Goal: Task Accomplishment & Management: Use online tool/utility

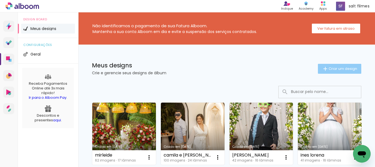
click at [329, 67] on span "Criar um design" at bounding box center [343, 69] width 29 height 4
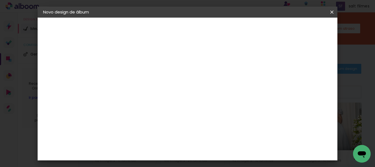
click at [133, 71] on input at bounding box center [133, 73] width 0 height 9
type input "isabela"
type paper-input "isabela"
click at [0, 0] on slot "Avançar" at bounding box center [0, 0] width 0 height 0
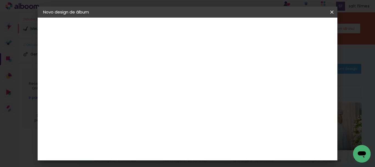
click at [141, 52] on input at bounding box center [146, 49] width 55 height 7
type input "go"
type paper-input "go"
click at [145, 128] on paper-item "Go image" at bounding box center [141, 125] width 48 height 14
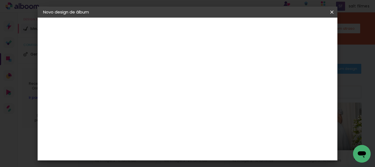
click at [0, 0] on slot "Avançar" at bounding box center [0, 0] width 0 height 0
click at [154, 91] on input "text" at bounding box center [143, 95] width 21 height 9
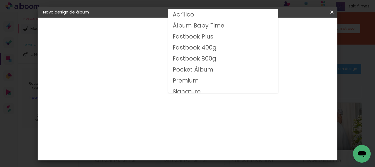
click at [0, 0] on slot "Fastbook 800g" at bounding box center [0, 0] width 0 height 0
type input "Fastbook 800g"
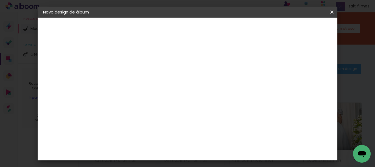
scroll to position [137, 0]
click at [170, 101] on span "20 × 20" at bounding box center [157, 110] width 26 height 18
click at [0, 0] on slot "Avançar" at bounding box center [0, 0] width 0 height 0
click at [215, 29] on span "Iniciar design" at bounding box center [209, 31] width 13 height 8
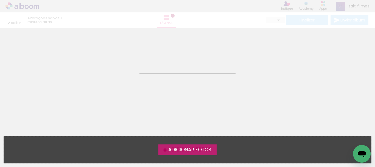
click at [183, 150] on span "Adicionar Fotos" at bounding box center [189, 149] width 43 height 5
click at [0, 0] on input "file" at bounding box center [0, 0] width 0 height 0
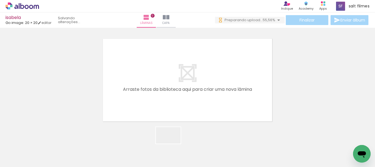
drag, startPoint x: 172, startPoint y: 143, endPoint x: 201, endPoint y: 81, distance: 68.5
click at [201, 82] on quentale-workspace at bounding box center [187, 83] width 375 height 167
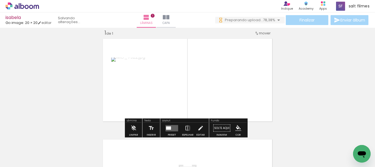
scroll to position [7, 0]
click at [170, 128] on quentale-layouter at bounding box center [172, 128] width 13 height 6
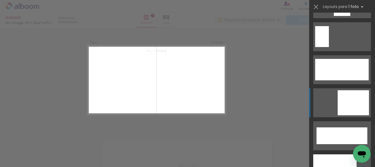
scroll to position [1400, 0]
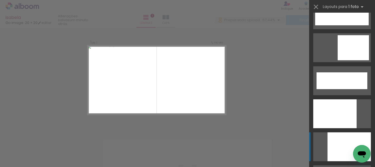
click at [336, 149] on div at bounding box center [348, 146] width 43 height 29
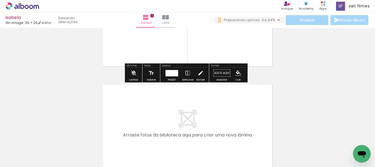
scroll to position [89, 0]
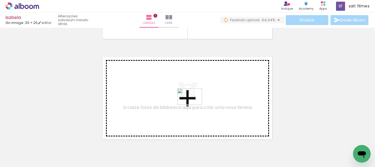
drag, startPoint x: 209, startPoint y: 149, endPoint x: 194, endPoint y: 105, distance: 46.9
click at [194, 105] on quentale-workspace at bounding box center [187, 83] width 375 height 167
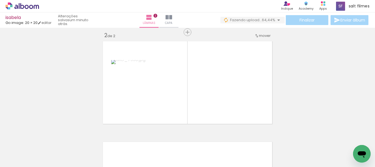
scroll to position [108, 0]
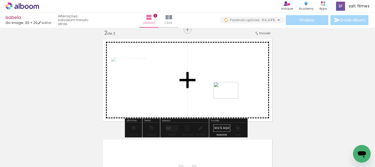
drag, startPoint x: 235, startPoint y: 146, endPoint x: 248, endPoint y: 115, distance: 34.2
click at [228, 90] on quentale-workspace at bounding box center [187, 83] width 375 height 167
drag, startPoint x: 260, startPoint y: 148, endPoint x: 262, endPoint y: 84, distance: 63.7
click at [234, 93] on quentale-workspace at bounding box center [187, 83] width 375 height 167
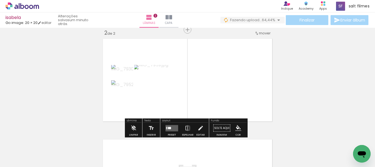
click at [174, 125] on quentale-layouter at bounding box center [172, 128] width 13 height 6
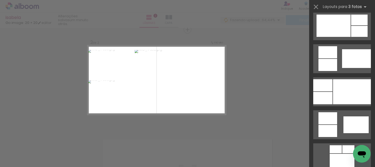
scroll to position [357, 0]
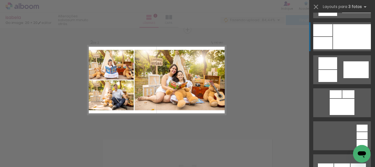
click at [333, 42] on div at bounding box center [352, 36] width 38 height 25
click at [343, 42] on div at bounding box center [352, 36] width 38 height 25
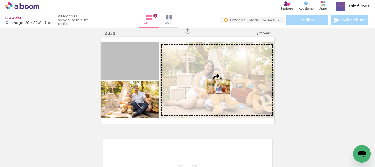
drag, startPoint x: 172, startPoint y: 76, endPoint x: 231, endPoint y: 74, distance: 59.1
click at [0, 0] on slot at bounding box center [0, 0] width 0 height 0
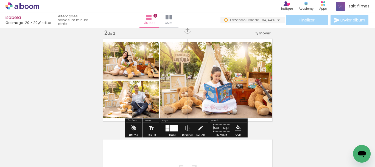
drag, startPoint x: 186, startPoint y: 130, endPoint x: 192, endPoint y: 125, distance: 8.0
click at [186, 130] on iron-icon at bounding box center [188, 127] width 6 height 11
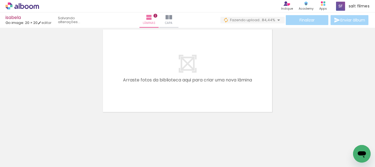
scroll to position [0, 603]
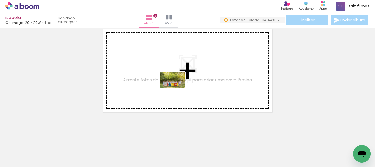
drag, startPoint x: 165, startPoint y: 146, endPoint x: 237, endPoint y: 107, distance: 81.7
click at [177, 86] on quentale-workspace at bounding box center [187, 83] width 375 height 167
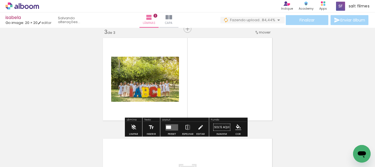
scroll to position [208, 0]
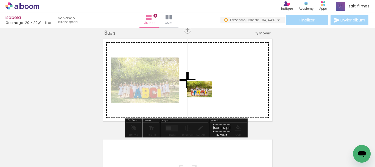
drag, startPoint x: 192, startPoint y: 148, endPoint x: 207, endPoint y: 92, distance: 58.3
click at [207, 92] on quentale-workspace at bounding box center [187, 83] width 375 height 167
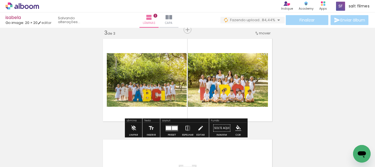
click at [167, 128] on div at bounding box center [168, 128] width 5 height 4
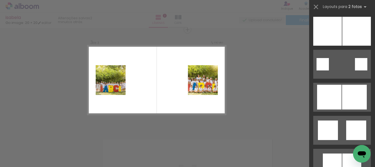
scroll to position [1400, 0]
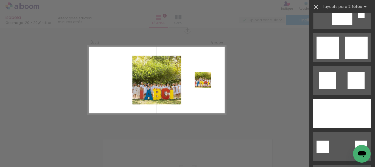
click at [316, 5] on iron-icon at bounding box center [316, 7] width 8 height 8
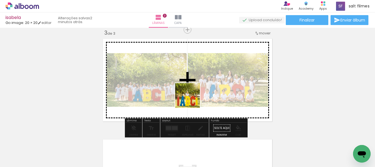
drag, startPoint x: 219, startPoint y: 150, endPoint x: 236, endPoint y: 138, distance: 21.0
click at [187, 88] on quentale-workspace at bounding box center [187, 83] width 375 height 167
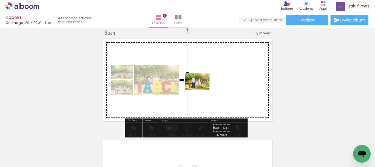
drag, startPoint x: 253, startPoint y: 150, endPoint x: 152, endPoint y: 125, distance: 104.3
click at [197, 83] on quentale-workspace at bounding box center [187, 83] width 375 height 167
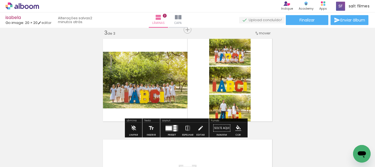
drag, startPoint x: 174, startPoint y: 127, endPoint x: 375, endPoint y: 69, distance: 208.6
click at [174, 126] on quentale-layouter at bounding box center [172, 128] width 13 height 6
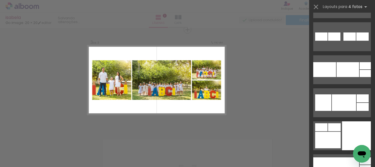
scroll to position [2553, 0]
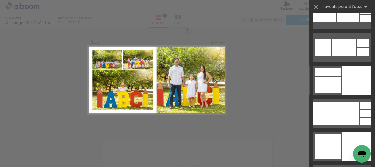
click at [353, 74] on div at bounding box center [356, 80] width 29 height 29
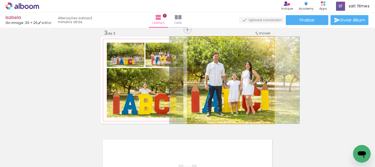
drag, startPoint x: 227, startPoint y: 101, endPoint x: 230, endPoint y: 100, distance: 3.6
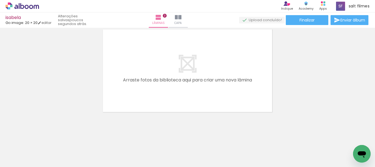
scroll to position [0, 1055]
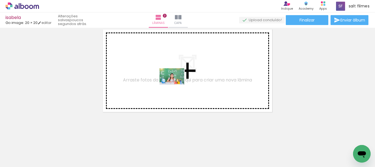
drag, startPoint x: 189, startPoint y: 116, endPoint x: 223, endPoint y: 146, distance: 45.4
click at [175, 83] on quentale-workspace at bounding box center [187, 83] width 375 height 167
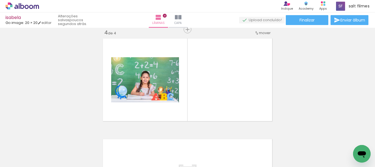
scroll to position [309, 0]
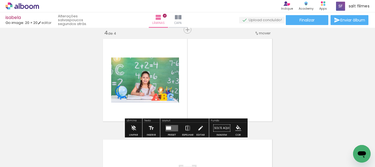
click at [168, 127] on div at bounding box center [168, 127] width 5 height 3
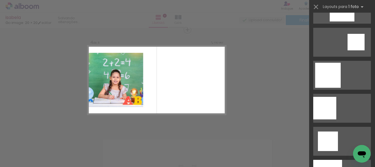
scroll to position [576, 0]
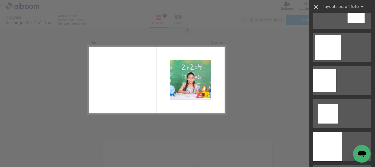
click at [315, 5] on iron-icon at bounding box center [316, 7] width 8 height 8
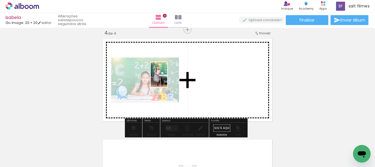
drag, startPoint x: 319, startPoint y: 143, endPoint x: 232, endPoint y: 86, distance: 104.0
click at [166, 77] on quentale-workspace at bounding box center [187, 83] width 375 height 167
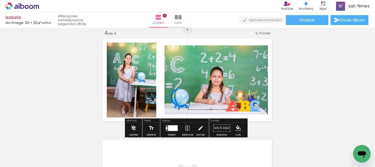
drag, startPoint x: 170, startPoint y: 128, endPoint x: 220, endPoint y: 109, distance: 53.4
click at [169, 128] on div at bounding box center [173, 127] width 10 height 5
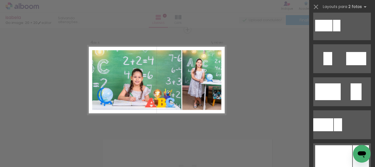
scroll to position [192, 0]
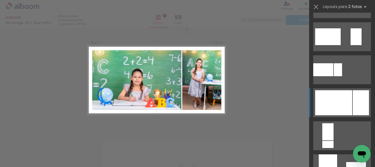
click at [331, 94] on div at bounding box center [333, 102] width 37 height 25
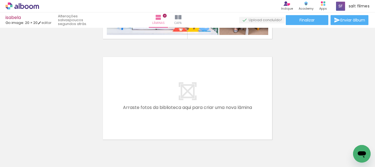
scroll to position [418, 0]
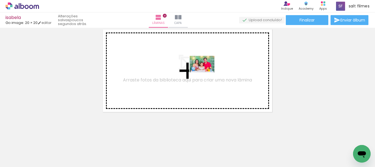
drag, startPoint x: 228, startPoint y: 144, endPoint x: 285, endPoint y: 143, distance: 56.5
click at [208, 75] on quentale-workspace at bounding box center [187, 83] width 375 height 167
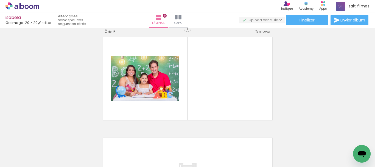
scroll to position [409, 0]
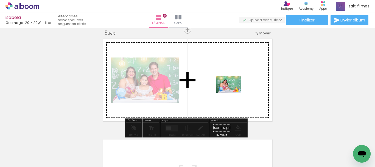
drag, startPoint x: 267, startPoint y: 139, endPoint x: 300, endPoint y: 144, distance: 33.3
click at [232, 92] on quentale-workspace at bounding box center [187, 83] width 375 height 167
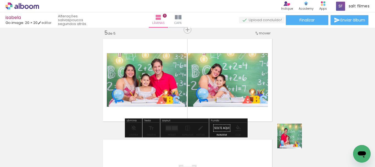
drag, startPoint x: 297, startPoint y: 148, endPoint x: 248, endPoint y: 96, distance: 71.8
click at [223, 93] on quentale-workspace at bounding box center [187, 83] width 375 height 167
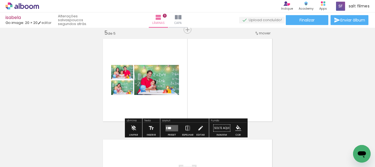
click at [170, 127] on quentale-layouter at bounding box center [172, 128] width 13 height 6
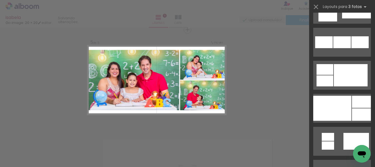
scroll to position [576, 0]
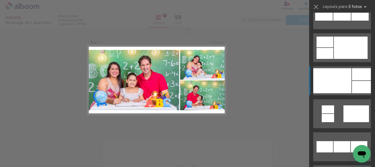
click at [340, 79] on div at bounding box center [332, 80] width 38 height 25
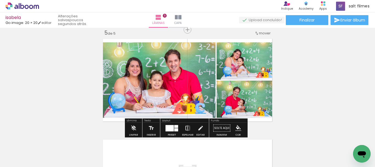
click at [187, 127] on iron-icon at bounding box center [188, 127] width 6 height 11
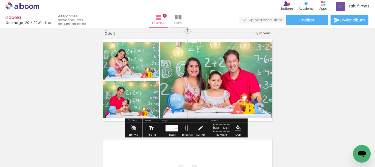
click at [187, 127] on iron-icon at bounding box center [188, 127] width 6 height 11
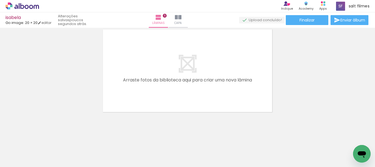
scroll to position [520, 0]
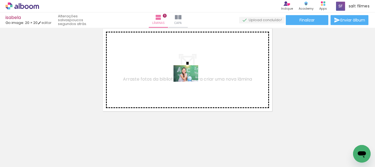
drag, startPoint x: 344, startPoint y: 149, endPoint x: 190, endPoint y: 82, distance: 168.1
click at [190, 82] on quentale-workspace at bounding box center [187, 83] width 375 height 167
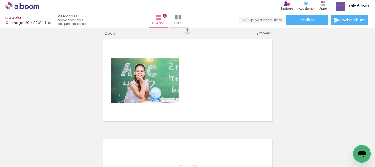
scroll to position [0, 40]
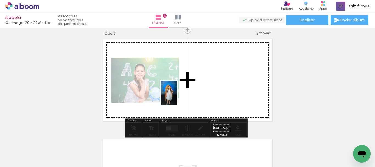
drag, startPoint x: 146, startPoint y: 137, endPoint x: 177, endPoint y: 93, distance: 54.4
click at [177, 93] on quentale-workspace at bounding box center [187, 83] width 375 height 167
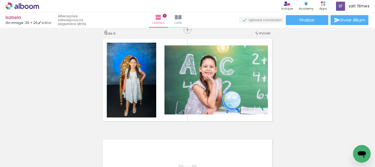
scroll to position [0, 920]
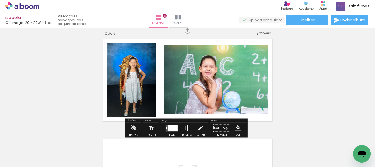
click at [187, 127] on iron-icon at bounding box center [188, 127] width 6 height 11
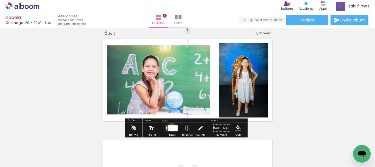
click at [170, 127] on div at bounding box center [173, 127] width 10 height 5
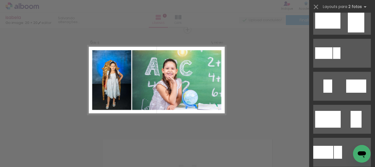
scroll to position [220, 0]
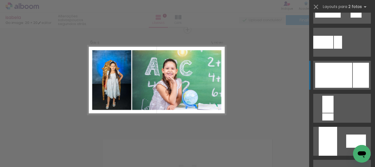
click at [334, 68] on div at bounding box center [333, 75] width 37 height 25
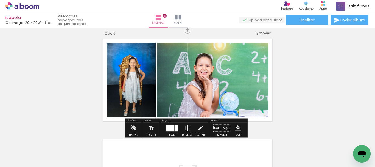
click at [187, 128] on iron-icon at bounding box center [188, 127] width 6 height 11
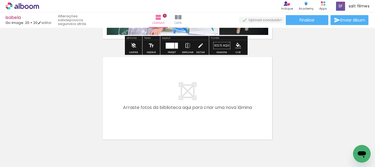
scroll to position [619, 0]
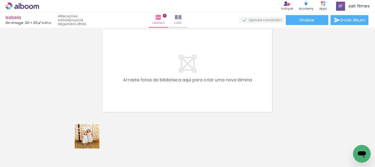
drag, startPoint x: 85, startPoint y: 146, endPoint x: 53, endPoint y: 131, distance: 35.7
click at [128, 90] on quentale-workspace at bounding box center [187, 83] width 375 height 167
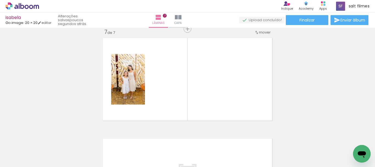
scroll to position [610, 0]
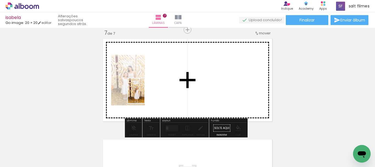
drag, startPoint x: 62, startPoint y: 141, endPoint x: 154, endPoint y: 146, distance: 91.8
click at [150, 88] on quentale-workspace at bounding box center [187, 83] width 375 height 167
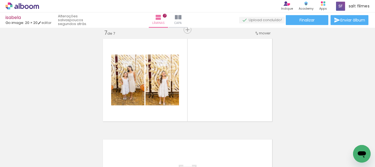
scroll to position [0, 0]
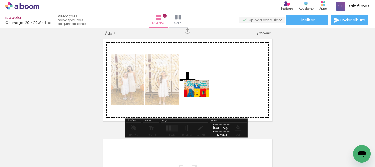
drag, startPoint x: 120, startPoint y: 144, endPoint x: 161, endPoint y: 137, distance: 40.7
click at [204, 90] on quentale-workspace at bounding box center [187, 83] width 375 height 167
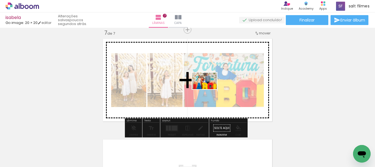
drag, startPoint x: 145, startPoint y: 143, endPoint x: 211, endPoint y: 84, distance: 88.2
click at [209, 87] on quentale-workspace at bounding box center [187, 83] width 375 height 167
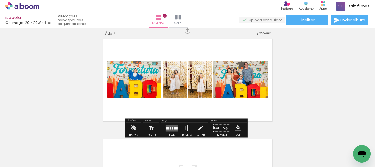
drag, startPoint x: 171, startPoint y: 128, endPoint x: 362, endPoint y: 66, distance: 200.5
click at [0, 0] on slot at bounding box center [0, 0] width 0 height 0
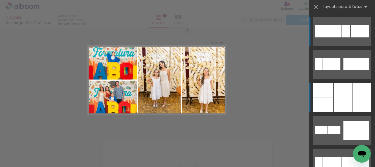
scroll to position [27, 0]
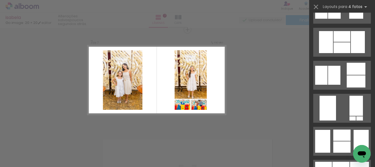
scroll to position [604, 0]
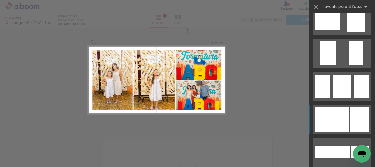
click at [344, 109] on div at bounding box center [340, 119] width 17 height 25
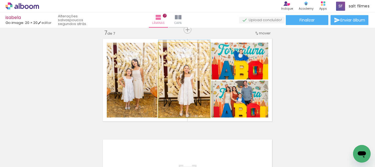
drag, startPoint x: 190, startPoint y: 98, endPoint x: 161, endPoint y: 82, distance: 33.8
click at [0, 0] on slot at bounding box center [0, 0] width 0 height 0
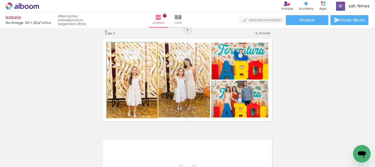
drag, startPoint x: 147, startPoint y: 89, endPoint x: 204, endPoint y: 83, distance: 58.2
click at [0, 0] on slot at bounding box center [0, 0] width 0 height 0
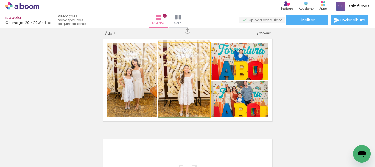
drag, startPoint x: 182, startPoint y: 68, endPoint x: 181, endPoint y: 65, distance: 3.3
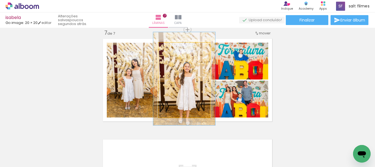
drag, startPoint x: 171, startPoint y: 49, endPoint x: 174, endPoint y: 50, distance: 3.3
type paper-slider "120"
click at [174, 50] on div at bounding box center [175, 48] width 5 height 5
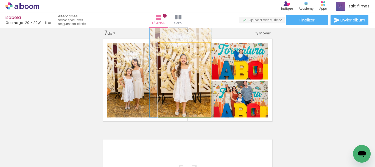
drag, startPoint x: 180, startPoint y: 72, endPoint x: 374, endPoint y: 129, distance: 203.1
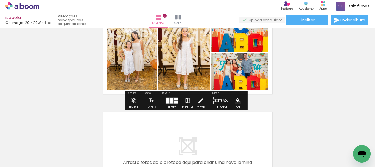
scroll to position [610, 0]
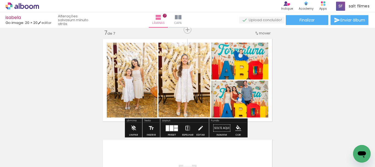
click at [186, 127] on iron-icon at bounding box center [188, 127] width 6 height 11
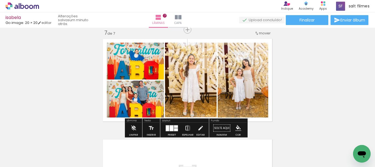
click at [187, 127] on iron-icon at bounding box center [188, 127] width 6 height 11
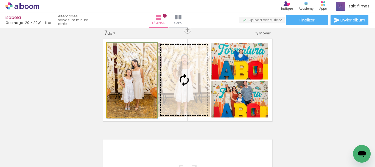
drag, startPoint x: 130, startPoint y: 86, endPoint x: 184, endPoint y: 83, distance: 54.2
click at [0, 0] on slot at bounding box center [0, 0] width 0 height 0
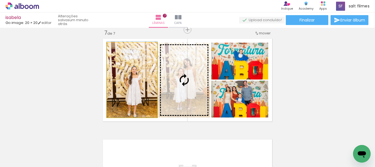
drag, startPoint x: 158, startPoint y: 92, endPoint x: 179, endPoint y: 87, distance: 21.6
click at [0, 0] on slot at bounding box center [0, 0] width 0 height 0
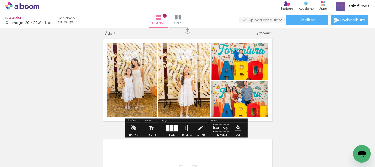
drag, startPoint x: 175, startPoint y: 83, endPoint x: 199, endPoint y: 81, distance: 24.2
click at [0, 0] on slot at bounding box center [0, 0] width 0 height 0
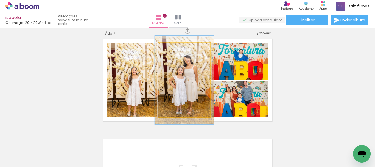
drag, startPoint x: 170, startPoint y: 49, endPoint x: 173, endPoint y: 50, distance: 2.8
type paper-slider "114"
click at [173, 50] on div at bounding box center [174, 48] width 5 height 5
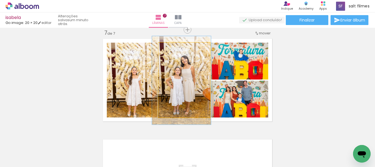
drag, startPoint x: 170, startPoint y: 75, endPoint x: 167, endPoint y: 75, distance: 2.8
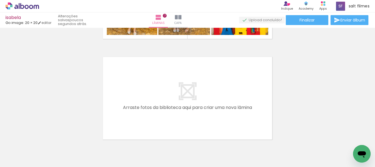
scroll to position [0, 725]
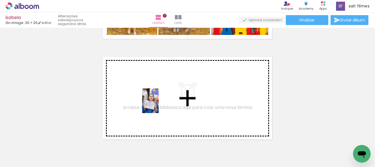
drag, startPoint x: 162, startPoint y: 143, endPoint x: 198, endPoint y: 137, distance: 36.7
click at [159, 103] on quentale-workspace at bounding box center [187, 83] width 375 height 167
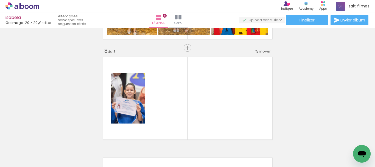
scroll to position [710, 0]
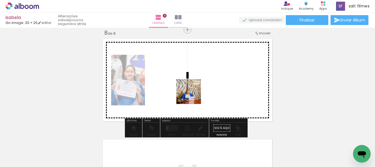
drag, startPoint x: 194, startPoint y: 143, endPoint x: 229, endPoint y: 128, distance: 38.2
click at [192, 91] on quentale-workspace at bounding box center [187, 83] width 375 height 167
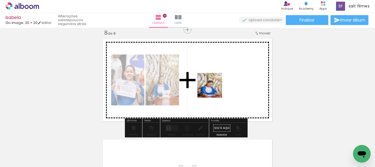
drag, startPoint x: 217, startPoint y: 105, endPoint x: 214, endPoint y: 88, distance: 17.0
click at [214, 88] on quentale-workspace at bounding box center [187, 83] width 375 height 167
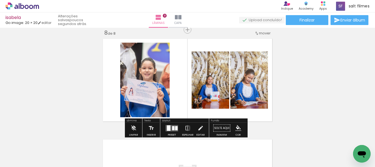
drag, startPoint x: 170, startPoint y: 128, endPoint x: 326, endPoint y: 116, distance: 156.7
click at [170, 128] on quentale-layouter at bounding box center [172, 128] width 13 height 6
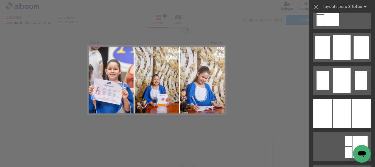
scroll to position [439, 0]
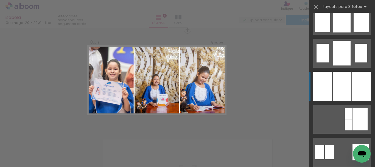
click at [342, 83] on div at bounding box center [342, 86] width 19 height 29
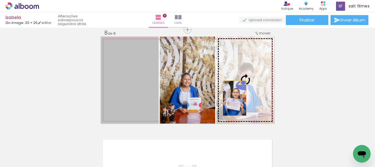
drag, startPoint x: 141, startPoint y: 100, endPoint x: 256, endPoint y: 84, distance: 116.4
click at [0, 0] on slot at bounding box center [0, 0] width 0 height 0
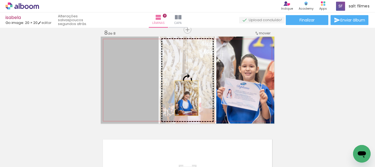
drag, startPoint x: 184, startPoint y: 98, endPoint x: 187, endPoint y: 96, distance: 3.9
click at [0, 0] on slot at bounding box center [0, 0] width 0 height 0
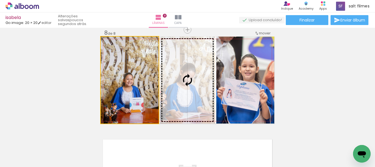
drag, startPoint x: 165, startPoint y: 99, endPoint x: 189, endPoint y: 96, distance: 24.5
click at [0, 0] on slot at bounding box center [0, 0] width 0 height 0
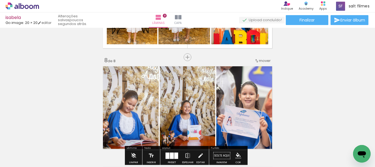
scroll to position [738, 0]
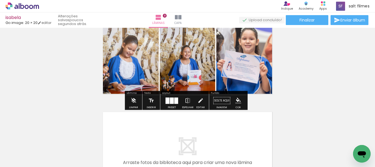
click at [167, 99] on div at bounding box center [168, 100] width 4 height 6
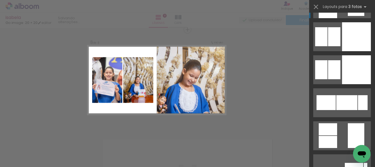
scroll to position [2470, 0]
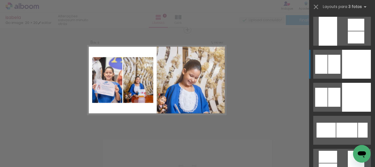
click at [346, 63] on div at bounding box center [356, 64] width 29 height 29
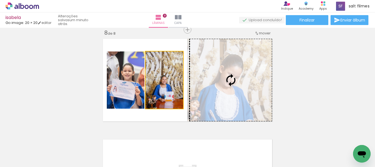
drag, startPoint x: 186, startPoint y: 95, endPoint x: 286, endPoint y: 80, distance: 101.8
click at [0, 0] on slot at bounding box center [0, 0] width 0 height 0
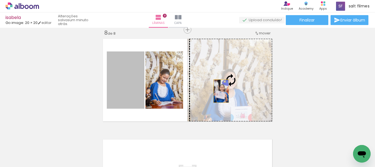
drag, startPoint x: 130, startPoint y: 92, endPoint x: 257, endPoint y: 88, distance: 126.3
click at [0, 0] on slot at bounding box center [0, 0] width 0 height 0
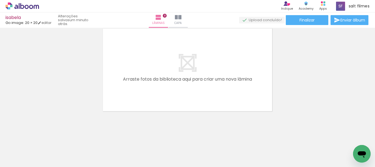
scroll to position [0, 839]
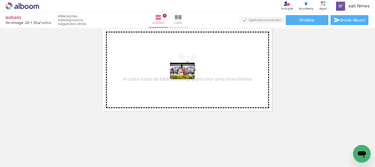
drag, startPoint x: 227, startPoint y: 148, endPoint x: 260, endPoint y: 165, distance: 36.8
click at [184, 76] on quentale-workspace at bounding box center [187, 83] width 375 height 167
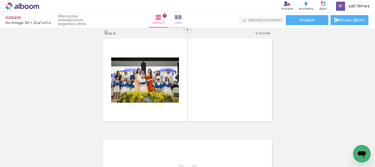
scroll to position [0, 4]
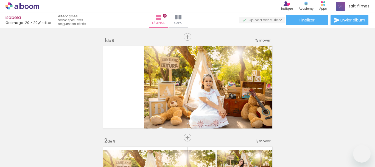
click at [203, 89] on quentale-workspace at bounding box center [187, 83] width 375 height 167
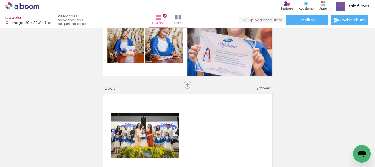
scroll to position [811, 0]
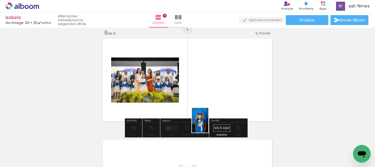
drag, startPoint x: 208, startPoint y: 124, endPoint x: 206, endPoint y: 81, distance: 43.1
click at [206, 81] on quentale-workspace at bounding box center [187, 83] width 375 height 167
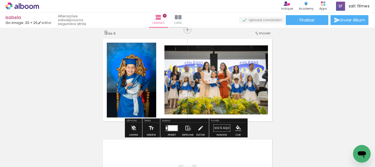
click at [188, 129] on iron-icon at bounding box center [188, 127] width 6 height 11
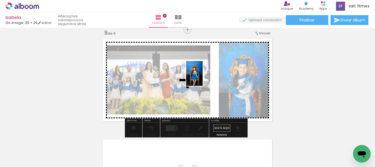
drag, startPoint x: 230, startPoint y: 146, endPoint x: 203, endPoint y: 77, distance: 74.3
click at [203, 77] on quentale-workspace at bounding box center [187, 83] width 375 height 167
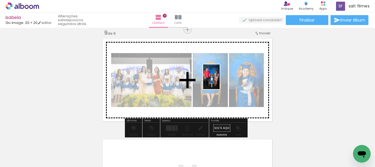
drag, startPoint x: 265, startPoint y: 139, endPoint x: 317, endPoint y: 75, distance: 82.7
click at [220, 80] on quentale-workspace at bounding box center [187, 83] width 375 height 167
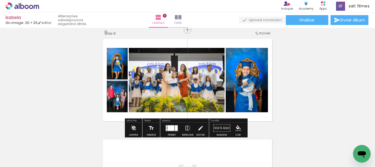
click at [166, 128] on quentale-layouter at bounding box center [172, 128] width 13 height 6
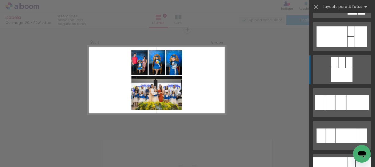
scroll to position [741, 0]
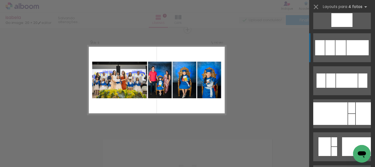
click at [339, 51] on div at bounding box center [340, 47] width 10 height 15
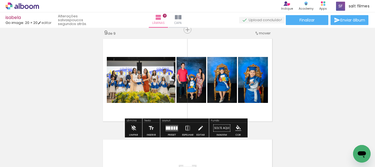
scroll to position [756, 0]
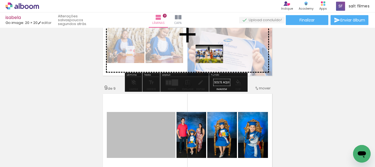
drag, startPoint x: 173, startPoint y: 90, endPoint x: 335, endPoint y: 54, distance: 165.6
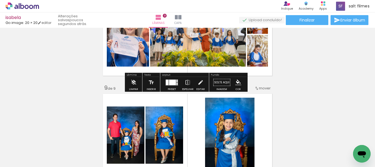
scroll to position [701, 0]
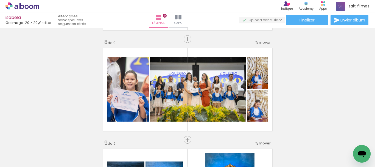
scroll to position [674, 0]
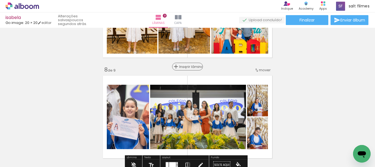
click at [184, 68] on span "Inserir lâmina" at bounding box center [189, 67] width 21 height 4
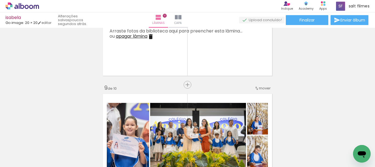
scroll to position [783, 0]
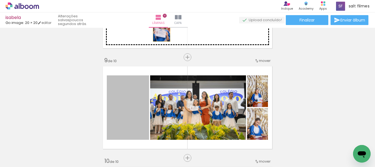
drag, startPoint x: 136, startPoint y: 101, endPoint x: 189, endPoint y: 81, distance: 56.6
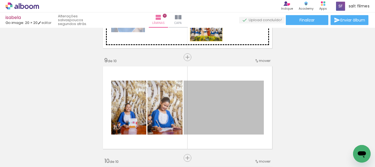
drag, startPoint x: 218, startPoint y: 78, endPoint x: 304, endPoint y: 47, distance: 90.7
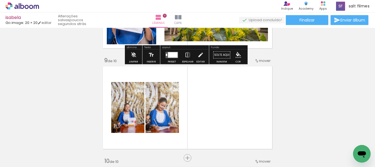
scroll to position [728, 0]
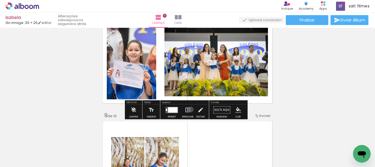
click at [189, 109] on paper-button "Espelhar" at bounding box center [188, 111] width 14 height 14
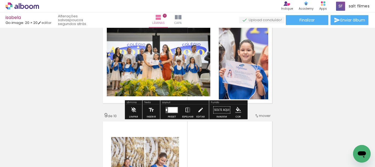
click at [172, 111] on div at bounding box center [173, 109] width 10 height 5
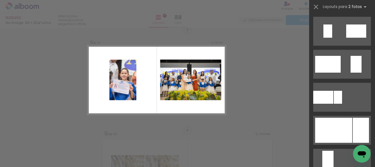
scroll to position [192, 0]
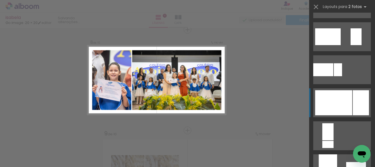
click at [342, 94] on div at bounding box center [333, 102] width 37 height 25
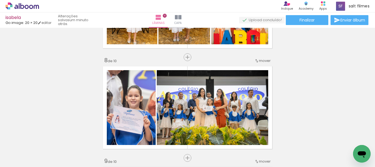
scroll to position [655, 0]
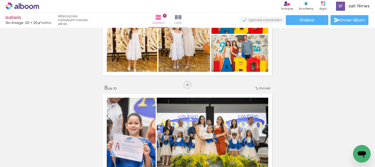
click at [264, 88] on span "mover" at bounding box center [265, 87] width 12 height 5
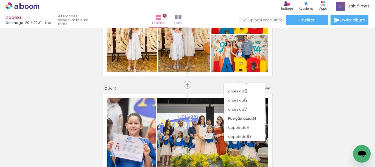
scroll to position [32, 0]
click at [251, 127] on paper-item "depois da 9" at bounding box center [245, 127] width 42 height 9
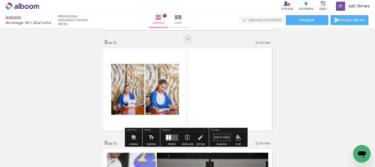
scroll to position [674, 0]
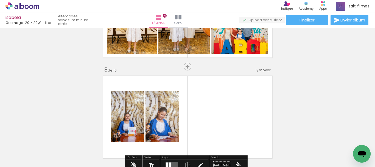
click at [263, 70] on span "mover" at bounding box center [265, 69] width 12 height 5
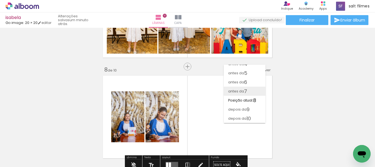
click at [250, 90] on paper-item "antes da 7" at bounding box center [245, 90] width 42 height 9
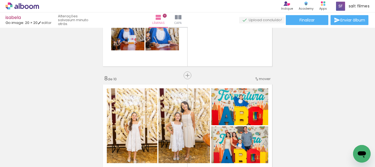
scroll to position [582, 0]
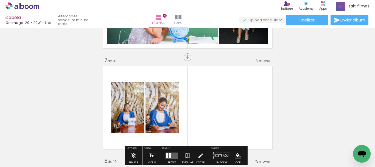
click at [262, 63] on span "mover" at bounding box center [265, 60] width 12 height 5
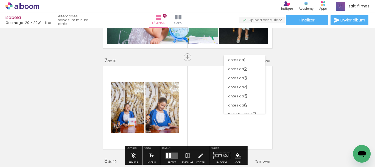
scroll to position [32, 0]
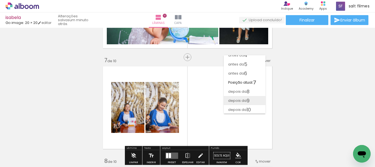
click at [251, 100] on paper-item "depois da 9" at bounding box center [245, 100] width 42 height 9
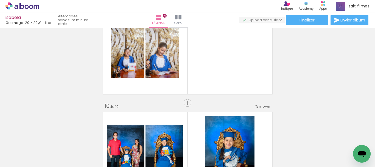
scroll to position [811, 0]
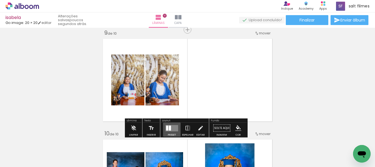
drag, startPoint x: 171, startPoint y: 126, endPoint x: 345, endPoint y: 81, distance: 179.2
click at [171, 126] on quentale-layouter at bounding box center [172, 128] width 13 height 6
click at [0, 0] on div "Confirmar Cancelar" at bounding box center [0, 0] width 0 height 0
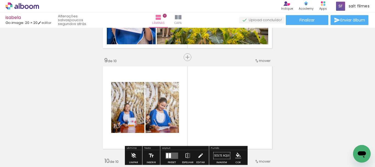
scroll to position [838, 0]
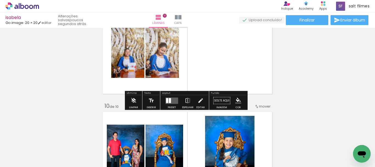
click at [172, 97] on quentale-layouter at bounding box center [172, 100] width 13 height 6
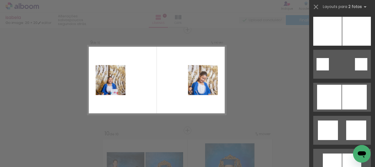
scroll to position [604, 0]
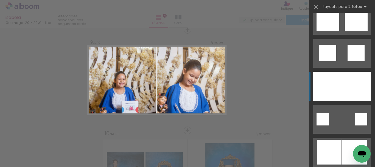
click at [353, 79] on div at bounding box center [356, 86] width 29 height 29
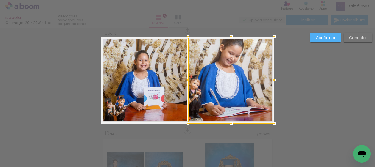
scroll to position [604, 0]
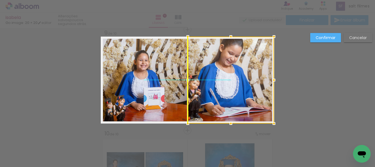
drag, startPoint x: 244, startPoint y: 76, endPoint x: 245, endPoint y: 82, distance: 6.4
click at [245, 82] on div at bounding box center [231, 80] width 86 height 87
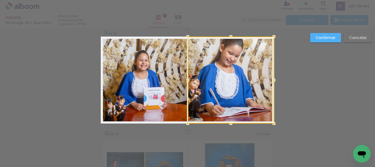
click at [0, 0] on slot "Cancelar" at bounding box center [0, 0] width 0 height 0
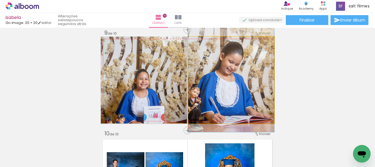
drag, startPoint x: 252, startPoint y: 75, endPoint x: 251, endPoint y: 64, distance: 11.3
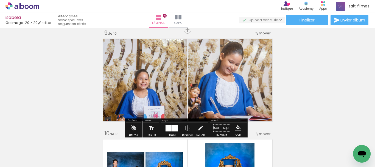
click at [170, 130] on quentale-layouter at bounding box center [172, 128] width 13 height 6
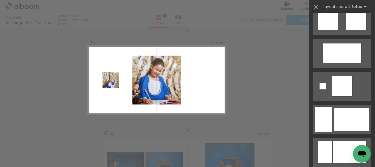
scroll to position [714, 0]
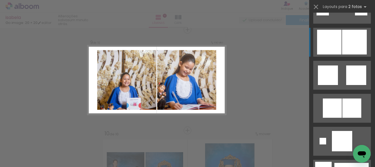
click at [336, 45] on div at bounding box center [329, 42] width 24 height 25
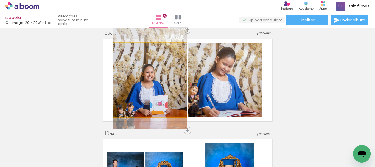
drag, startPoint x: 151, startPoint y: 86, endPoint x: 152, endPoint y: 79, distance: 6.6
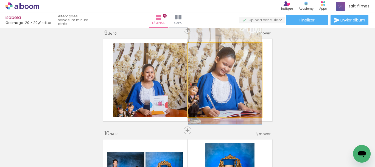
drag, startPoint x: 244, startPoint y: 77, endPoint x: 296, endPoint y: 66, distance: 53.2
click at [245, 77] on quentale-photo at bounding box center [225, 80] width 74 height 74
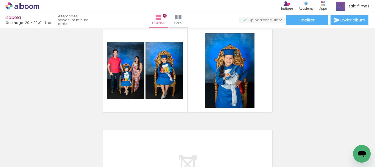
scroll to position [948, 0]
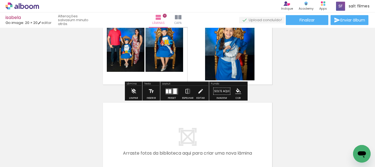
click at [163, 94] on paper-button "Preset" at bounding box center [172, 93] width 18 height 14
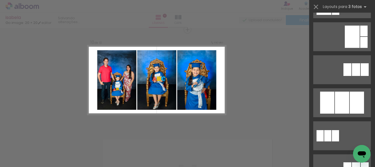
scroll to position [302, 0]
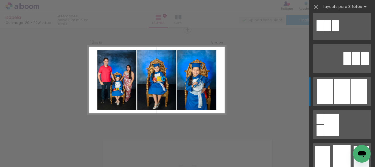
click at [344, 94] on div at bounding box center [342, 91] width 16 height 25
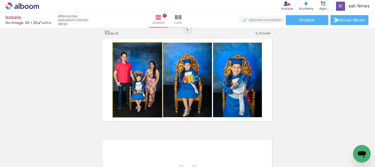
drag, startPoint x: 145, startPoint y: 90, endPoint x: 210, endPoint y: 79, distance: 65.9
click at [0, 0] on slot at bounding box center [0, 0] width 0 height 0
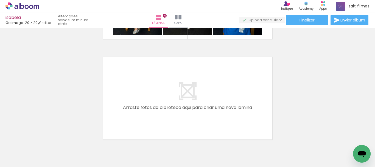
scroll to position [1021, 0]
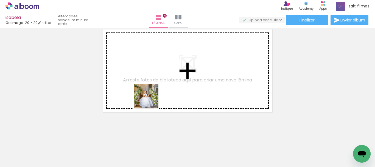
drag, startPoint x: 141, startPoint y: 133, endPoint x: 170, endPoint y: 146, distance: 32.2
click at [156, 74] on quentale-workspace at bounding box center [187, 83] width 375 height 167
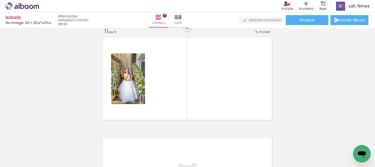
scroll to position [1012, 0]
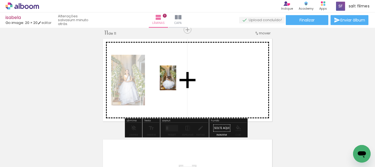
drag, startPoint x: 167, startPoint y: 138, endPoint x: 176, endPoint y: 80, distance: 59.2
click at [176, 80] on quentale-workspace at bounding box center [187, 83] width 375 height 167
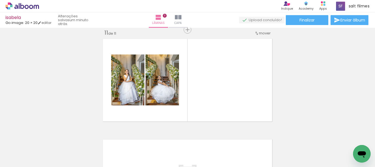
scroll to position [0, 532]
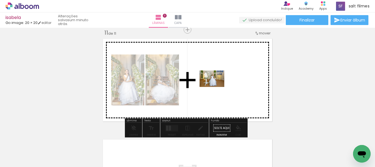
drag, startPoint x: 203, startPoint y: 152, endPoint x: 291, endPoint y: 83, distance: 111.3
click at [216, 86] on quentale-workspace at bounding box center [187, 83] width 375 height 167
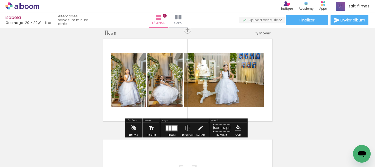
click at [170, 125] on div at bounding box center [170, 127] width 2 height 5
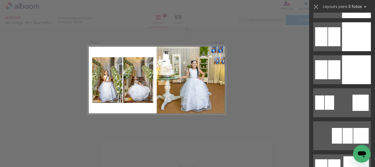
scroll to position [1290, 0]
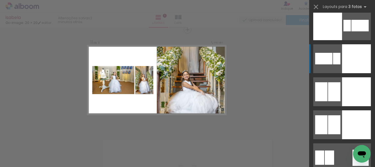
click at [347, 59] on div at bounding box center [356, 58] width 29 height 29
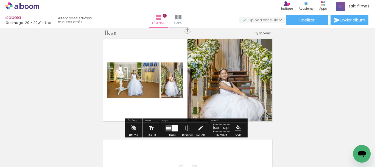
drag, startPoint x: 142, startPoint y: 88, endPoint x: 254, endPoint y: 74, distance: 112.5
click at [0, 0] on slot at bounding box center [0, 0] width 0 height 0
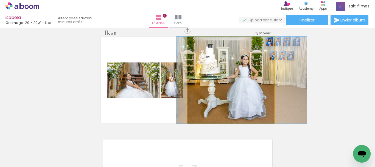
drag, startPoint x: 256, startPoint y: 91, endPoint x: 265, endPoint y: 88, distance: 9.3
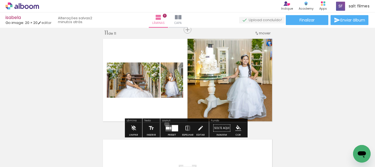
click at [166, 124] on div at bounding box center [171, 127] width 15 height 11
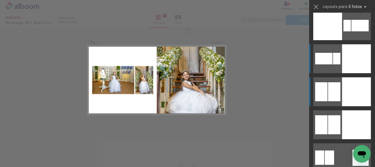
scroll to position [1318, 0]
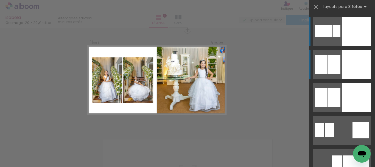
click at [330, 68] on div at bounding box center [334, 64] width 12 height 19
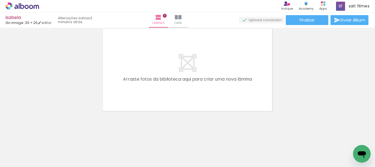
scroll to position [0, 222]
drag, startPoint x: 145, startPoint y: 134, endPoint x: 174, endPoint y: 143, distance: 30.1
click at [151, 81] on quentale-workspace at bounding box center [187, 83] width 375 height 167
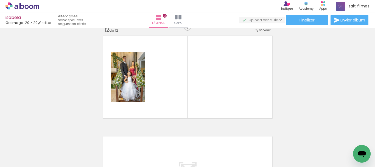
scroll to position [1112, 0]
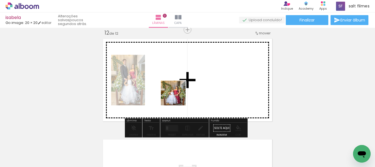
drag, startPoint x: 175, startPoint y: 130, endPoint x: 208, endPoint y: 148, distance: 38.2
click at [179, 84] on quentale-workspace at bounding box center [187, 83] width 375 height 167
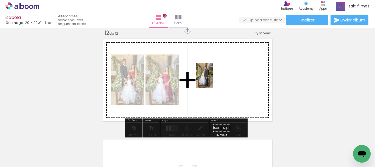
drag, startPoint x: 207, startPoint y: 140, endPoint x: 275, endPoint y: 90, distance: 84.4
click at [212, 78] on quentale-workspace at bounding box center [187, 83] width 375 height 167
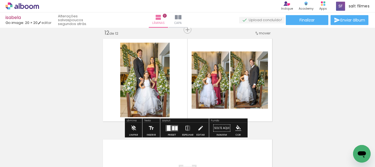
drag, startPoint x: 169, startPoint y: 130, endPoint x: 222, endPoint y: 111, distance: 55.7
click at [169, 130] on quentale-layouter at bounding box center [172, 128] width 13 height 6
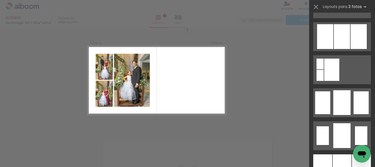
scroll to position [412, 0]
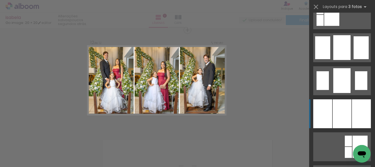
click at [337, 108] on div at bounding box center [342, 113] width 19 height 29
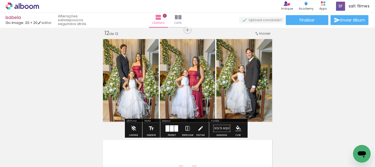
click at [187, 129] on iron-icon at bounding box center [188, 128] width 6 height 11
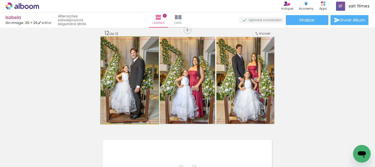
drag, startPoint x: 136, startPoint y: 101, endPoint x: 190, endPoint y: 94, distance: 54.0
click at [0, 0] on slot at bounding box center [0, 0] width 0 height 0
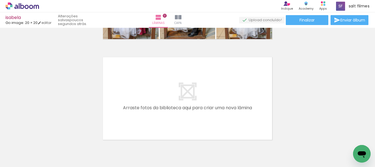
scroll to position [1222, 0]
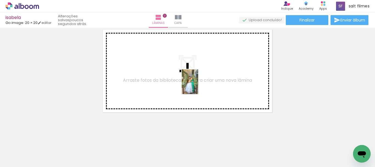
drag, startPoint x: 231, startPoint y: 134, endPoint x: 268, endPoint y: 146, distance: 38.8
click at [198, 85] on quentale-workspace at bounding box center [187, 83] width 375 height 167
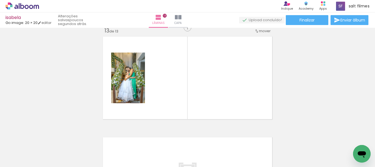
scroll to position [1213, 0]
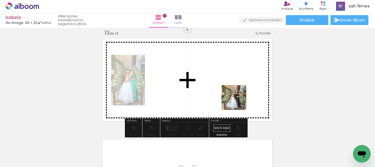
drag, startPoint x: 265, startPoint y: 136, endPoint x: 294, endPoint y: 137, distance: 29.4
click at [224, 82] on quentale-workspace at bounding box center [187, 83] width 375 height 167
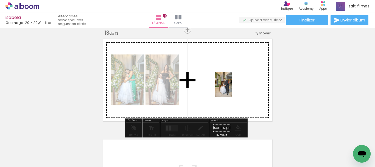
drag, startPoint x: 295, startPoint y: 140, endPoint x: 294, endPoint y: 113, distance: 27.8
click at [230, 88] on quentale-workspace at bounding box center [187, 83] width 375 height 167
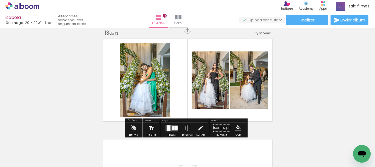
scroll to position [0, 425]
click at [173, 125] on quentale-layouter at bounding box center [172, 128] width 13 height 6
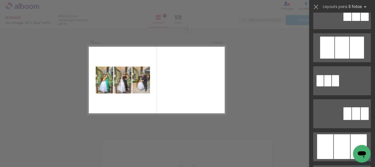
scroll to position [274, 0]
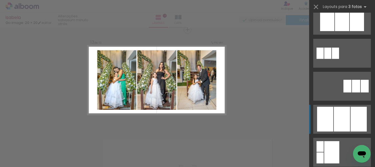
click at [334, 110] on div at bounding box center [342, 119] width 16 height 25
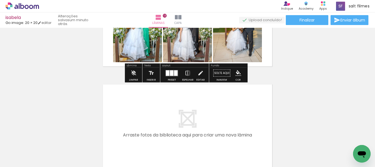
scroll to position [1295, 0]
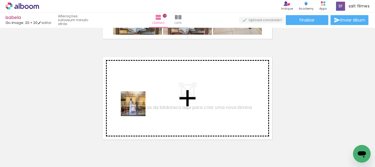
drag, startPoint x: 132, startPoint y: 144, endPoint x: 138, endPoint y: 103, distance: 41.4
click at [138, 103] on quentale-workspace at bounding box center [187, 83] width 375 height 167
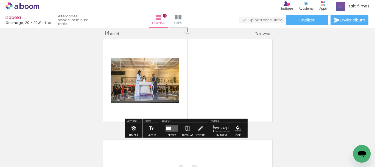
scroll to position [1313, 0]
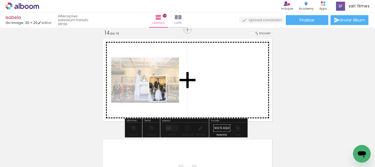
drag, startPoint x: 160, startPoint y: 135, endPoint x: 166, endPoint y: 93, distance: 42.6
click at [166, 93] on quentale-workspace at bounding box center [187, 83] width 375 height 167
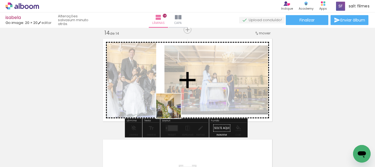
drag, startPoint x: 187, startPoint y: 143, endPoint x: 257, endPoint y: 68, distance: 102.6
click at [153, 79] on quentale-workspace at bounding box center [187, 83] width 375 height 167
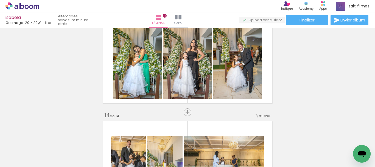
scroll to position [1286, 0]
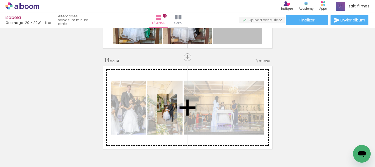
drag, startPoint x: 246, startPoint y: 39, endPoint x: 262, endPoint y: 105, distance: 67.6
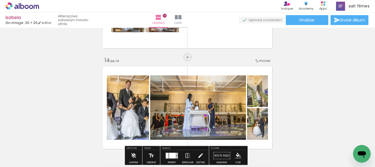
scroll to position [1258, 0]
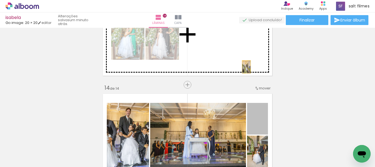
drag, startPoint x: 258, startPoint y: 100, endPoint x: 311, endPoint y: 77, distance: 57.8
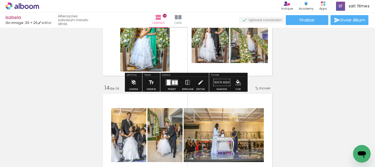
scroll to position [1231, 0]
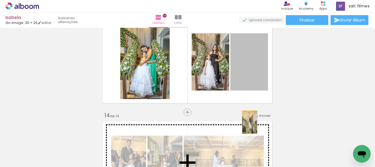
drag, startPoint x: 258, startPoint y: 72, endPoint x: 246, endPoint y: 124, distance: 53.0
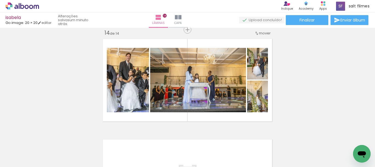
scroll to position [1286, 0]
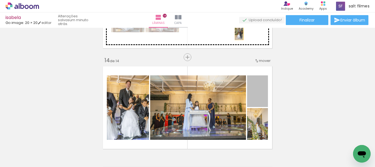
drag, startPoint x: 261, startPoint y: 87, endPoint x: 319, endPoint y: 71, distance: 60.1
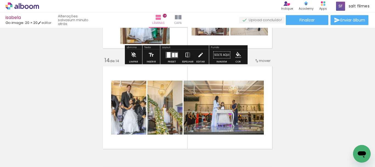
scroll to position [1231, 0]
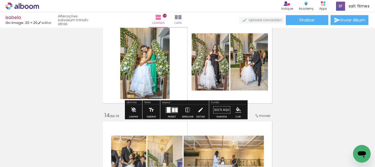
drag, startPoint x: 169, startPoint y: 110, endPoint x: 231, endPoint y: 96, distance: 63.4
click at [169, 110] on quentale-layouter at bounding box center [172, 110] width 13 height 6
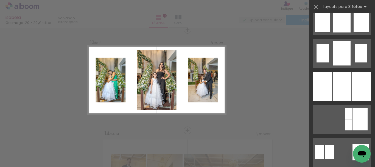
scroll to position [467, 0]
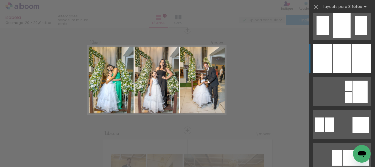
click at [336, 67] on div at bounding box center [342, 58] width 19 height 29
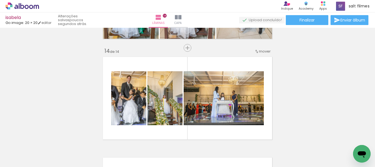
scroll to position [1350, 0]
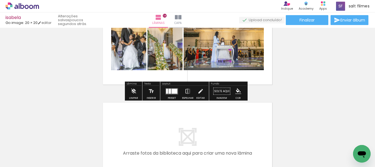
click at [170, 91] on quentale-layouter at bounding box center [172, 91] width 13 height 6
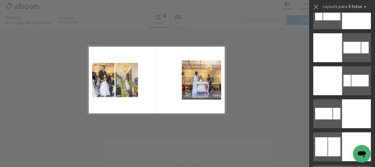
scroll to position [1318, 0]
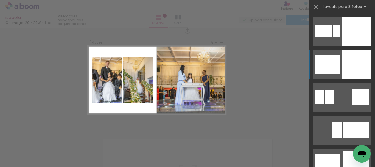
click at [352, 71] on div at bounding box center [356, 64] width 29 height 29
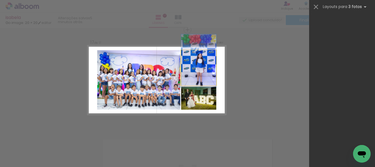
scroll to position [0, 927]
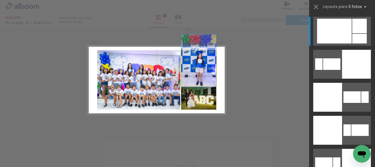
drag, startPoint x: 197, startPoint y: 72, endPoint x: 197, endPoint y: 64, distance: 7.7
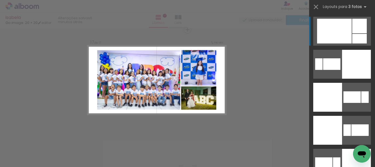
click at [348, 38] on div at bounding box center [334, 31] width 35 height 25
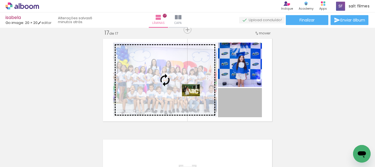
drag, startPoint x: 248, startPoint y: 108, endPoint x: 199, endPoint y: 86, distance: 53.5
click at [0, 0] on slot at bounding box center [0, 0] width 0 height 0
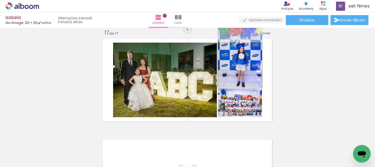
drag, startPoint x: 241, startPoint y: 80, endPoint x: 241, endPoint y: 71, distance: 8.8
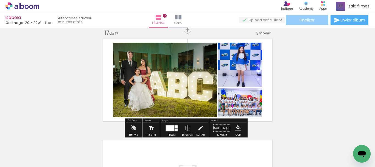
click at [300, 22] on span "Finalizar" at bounding box center [306, 20] width 15 height 4
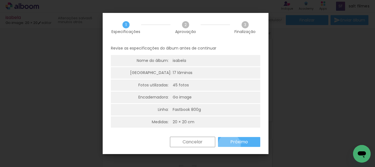
click at [229, 144] on paper-button "Próximo" at bounding box center [239, 142] width 42 height 10
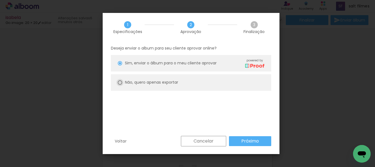
click at [119, 84] on div at bounding box center [120, 82] width 4 height 4
type paper-radio-button "on"
click at [0, 0] on slot "Próximo" at bounding box center [0, 0] width 0 height 0
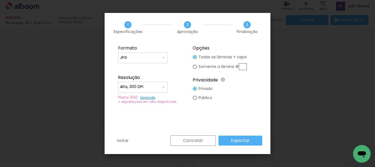
click at [0, 0] on slot "Exportar" at bounding box center [0, 0] width 0 height 0
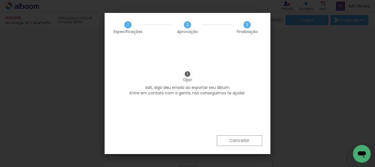
click at [0, 0] on slot "Cancelar" at bounding box center [0, 0] width 0 height 0
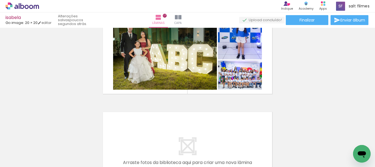
scroll to position [1615, 0]
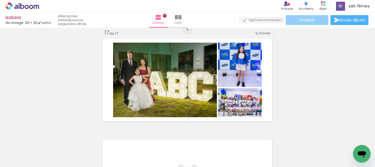
click at [300, 21] on span "Finalizar" at bounding box center [306, 20] width 15 height 4
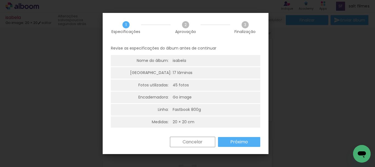
click at [0, 0] on slot "Próximo" at bounding box center [0, 0] width 0 height 0
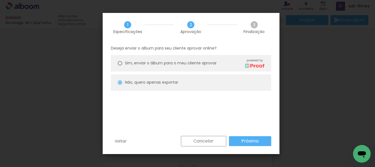
click at [235, 140] on paper-button "Próximo" at bounding box center [250, 141] width 42 height 10
type input "Alta, 300 DPI"
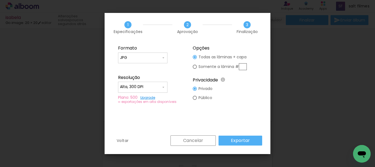
click at [0, 0] on slot "Exportar" at bounding box center [0, 0] width 0 height 0
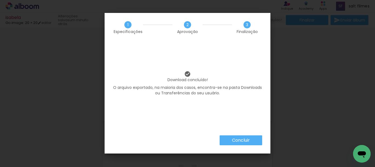
scroll to position [0, 927]
click at [0, 0] on slot "Concluir" at bounding box center [0, 0] width 0 height 0
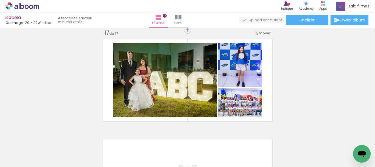
scroll to position [0, 927]
